Goal: Task Accomplishment & Management: Use online tool/utility

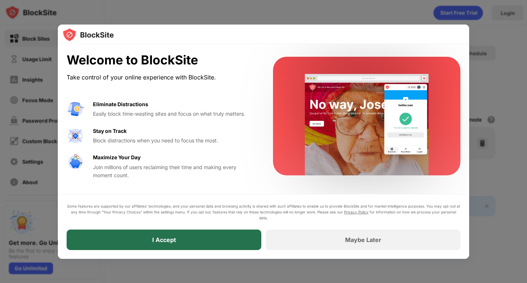
click at [187, 238] on div "I Accept" at bounding box center [164, 239] width 195 height 20
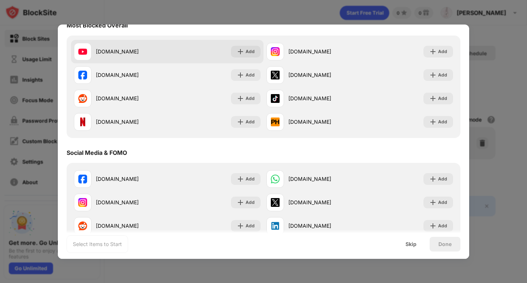
scroll to position [37, 0]
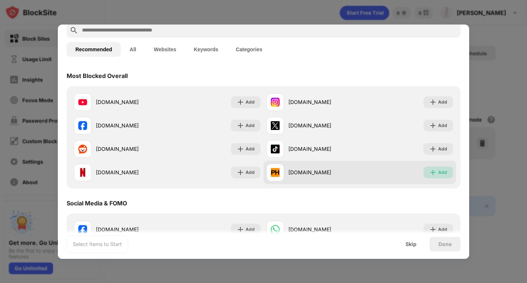
click at [432, 173] on div "Add" at bounding box center [438, 172] width 30 height 12
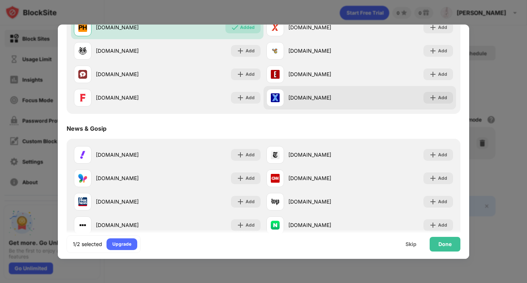
scroll to position [329, 0]
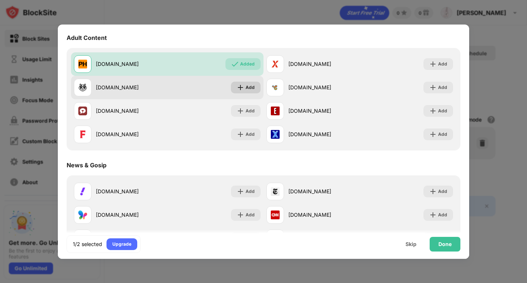
click at [246, 85] on div "Add" at bounding box center [250, 87] width 9 height 7
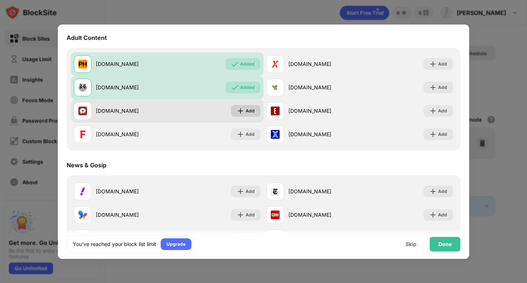
click at [247, 109] on div "Add" at bounding box center [250, 110] width 9 height 7
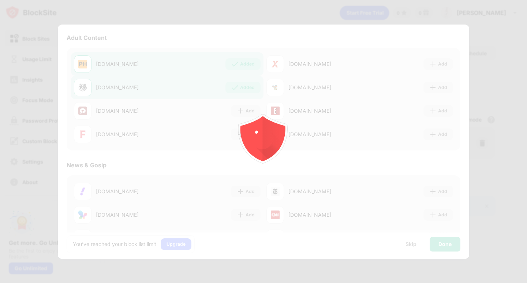
click at [249, 134] on icon "animation" at bounding box center [263, 136] width 52 height 52
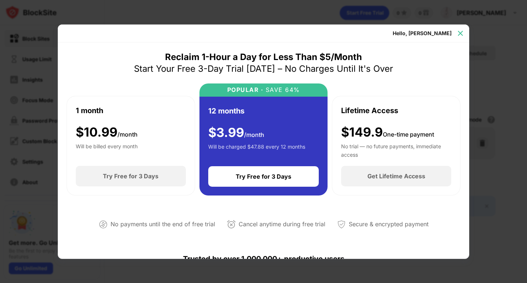
click at [457, 34] on img at bounding box center [460, 33] width 7 height 7
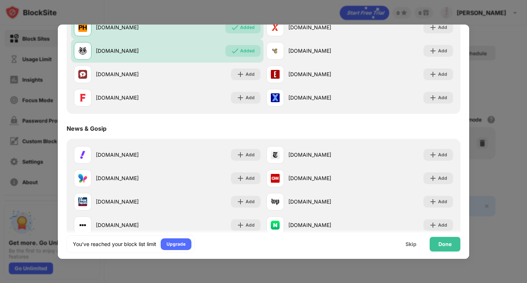
scroll to position [256, 0]
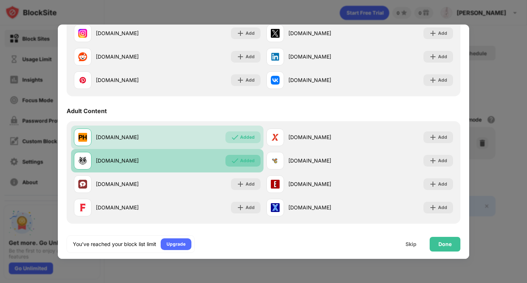
click at [237, 158] on div "Added" at bounding box center [242, 161] width 35 height 12
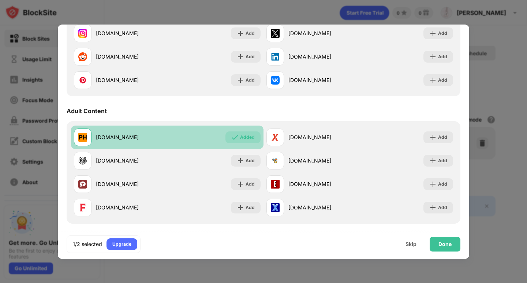
click at [246, 136] on div "Added" at bounding box center [247, 137] width 15 height 7
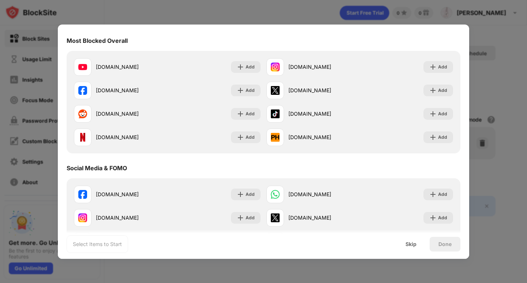
scroll to position [0, 0]
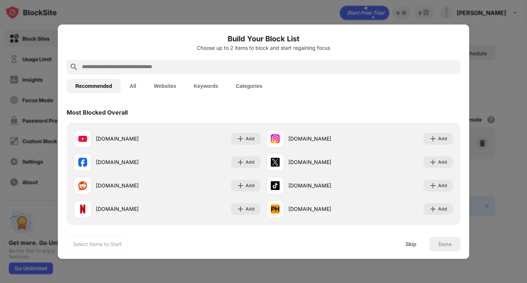
click at [169, 67] on input "text" at bounding box center [269, 67] width 376 height 9
paste input "**********"
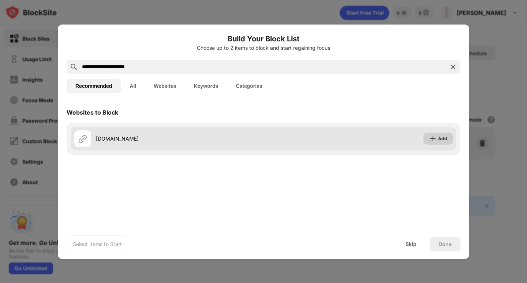
type input "**********"
click at [432, 139] on img at bounding box center [432, 138] width 7 height 7
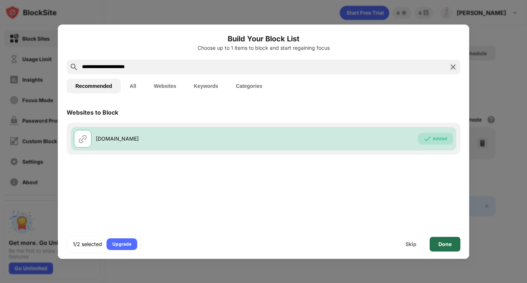
click at [437, 243] on div "Done" at bounding box center [445, 244] width 31 height 15
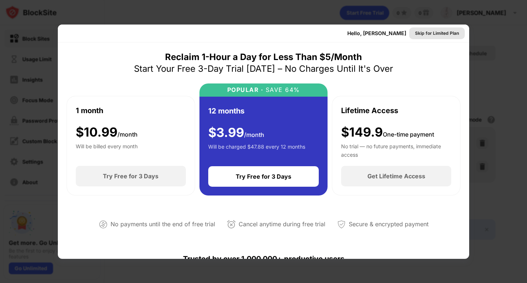
click at [425, 32] on div "Skip for Limited Plan" at bounding box center [437, 33] width 44 height 7
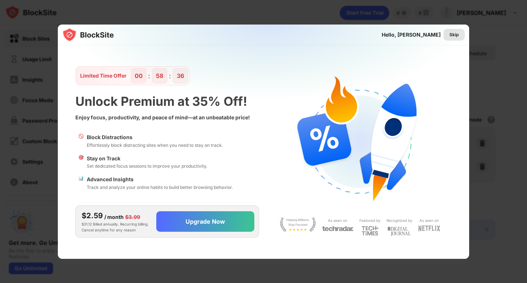
click at [450, 37] on div "Skip" at bounding box center [454, 34] width 10 height 7
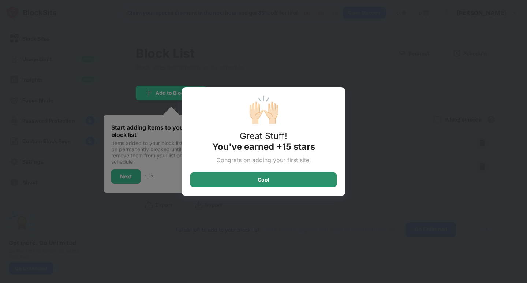
click at [282, 181] on div "Cool" at bounding box center [263, 179] width 146 height 15
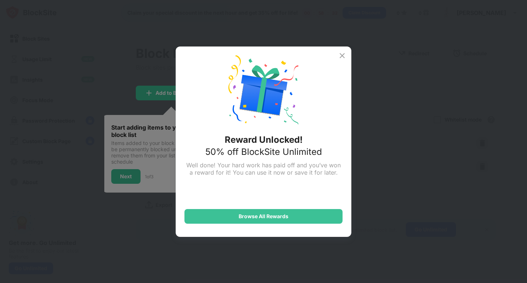
click at [341, 56] on img at bounding box center [342, 55] width 9 height 9
